Goal: Find specific page/section: Find specific page/section

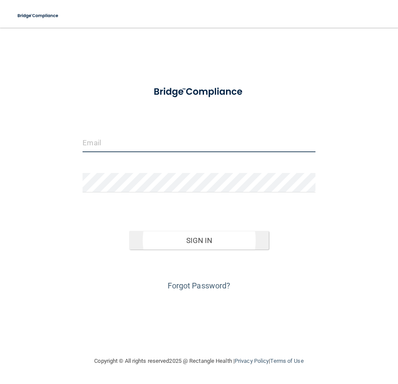
type input "[PERSON_NAME][EMAIL_ADDRESS][DOMAIN_NAME]"
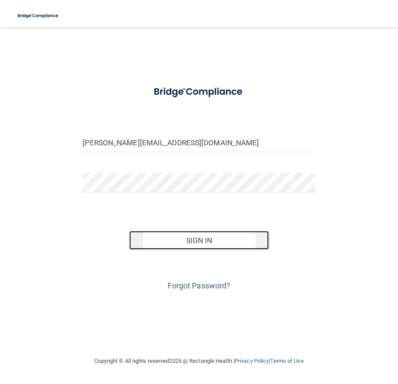
click at [184, 246] on button "Sign In" at bounding box center [199, 240] width 140 height 19
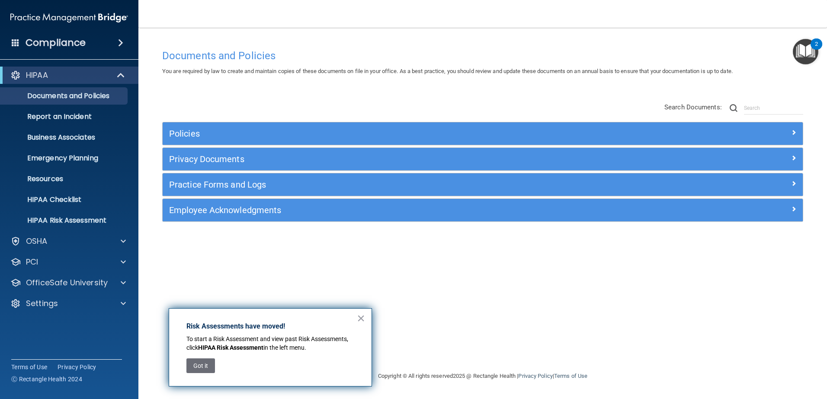
click at [398, 54] on img "Open Resource Center, 2 new notifications" at bounding box center [806, 52] width 26 height 26
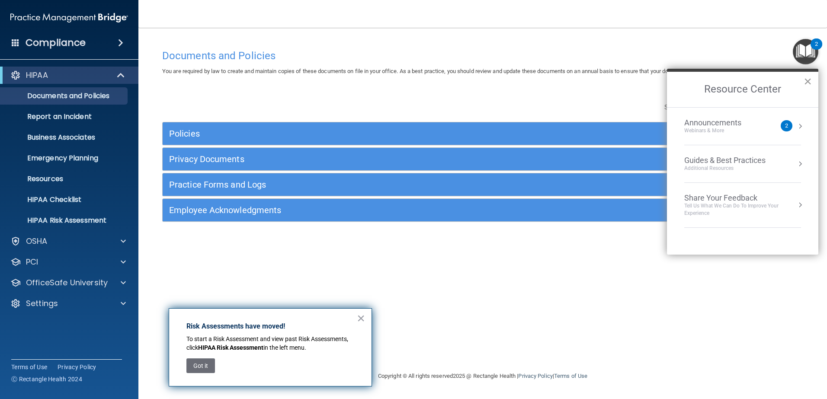
click at [398, 88] on button "×" at bounding box center [808, 81] width 8 height 14
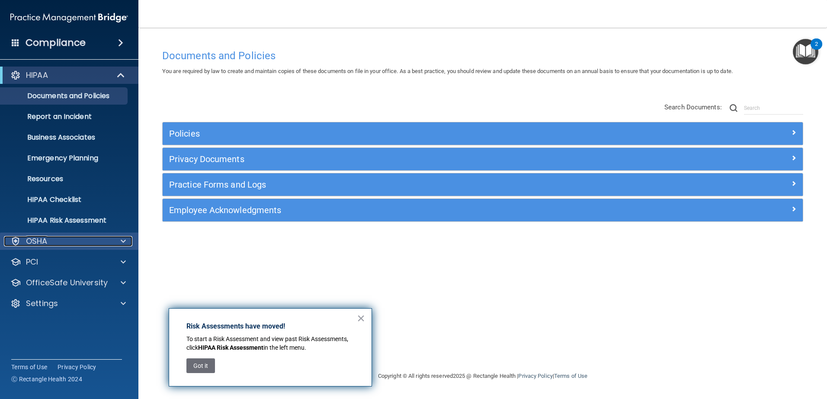
click at [125, 242] on span at bounding box center [123, 241] width 5 height 10
click at [126, 242] on div at bounding box center [122, 241] width 22 height 10
click at [121, 241] on span at bounding box center [123, 241] width 5 height 10
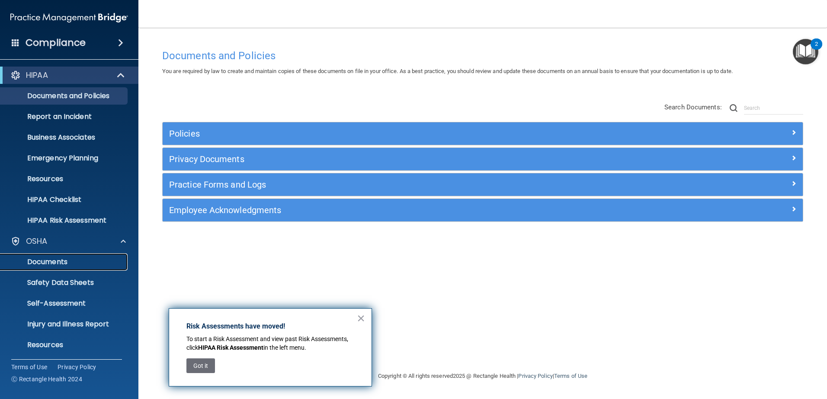
click at [60, 259] on p "Documents" at bounding box center [65, 262] width 118 height 9
